Goal: Task Accomplishment & Management: Use online tool/utility

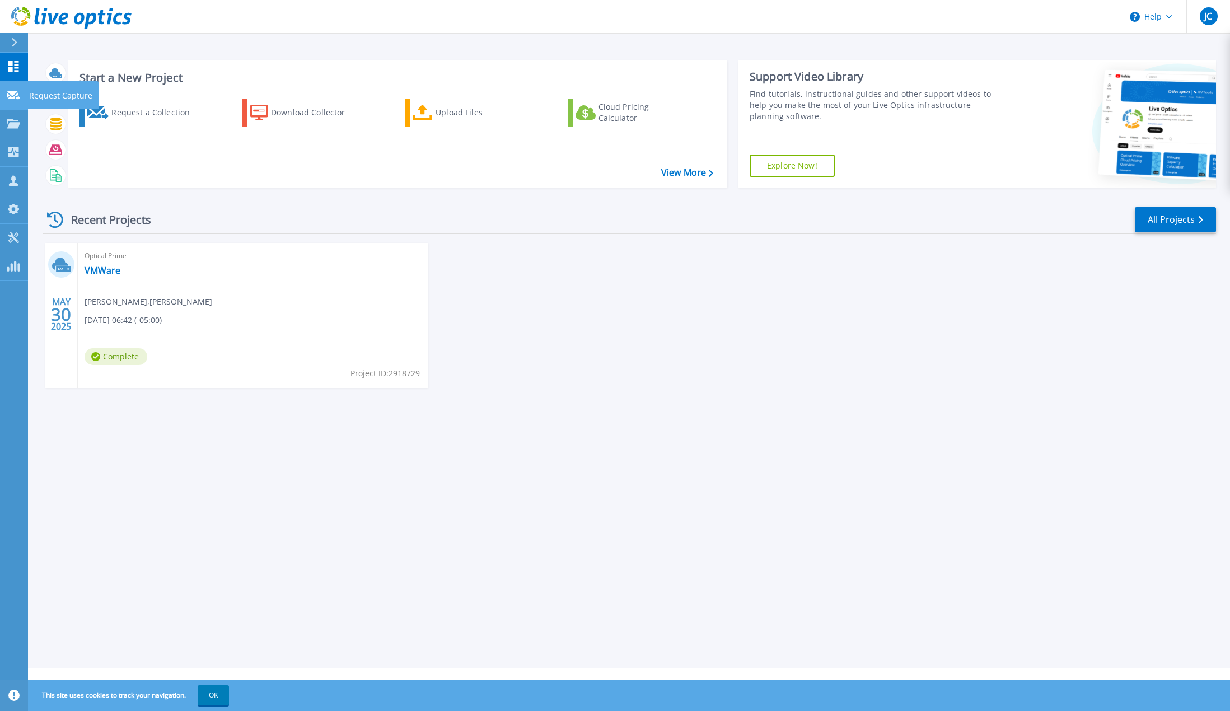
click at [15, 93] on icon at bounding box center [13, 95] width 13 height 8
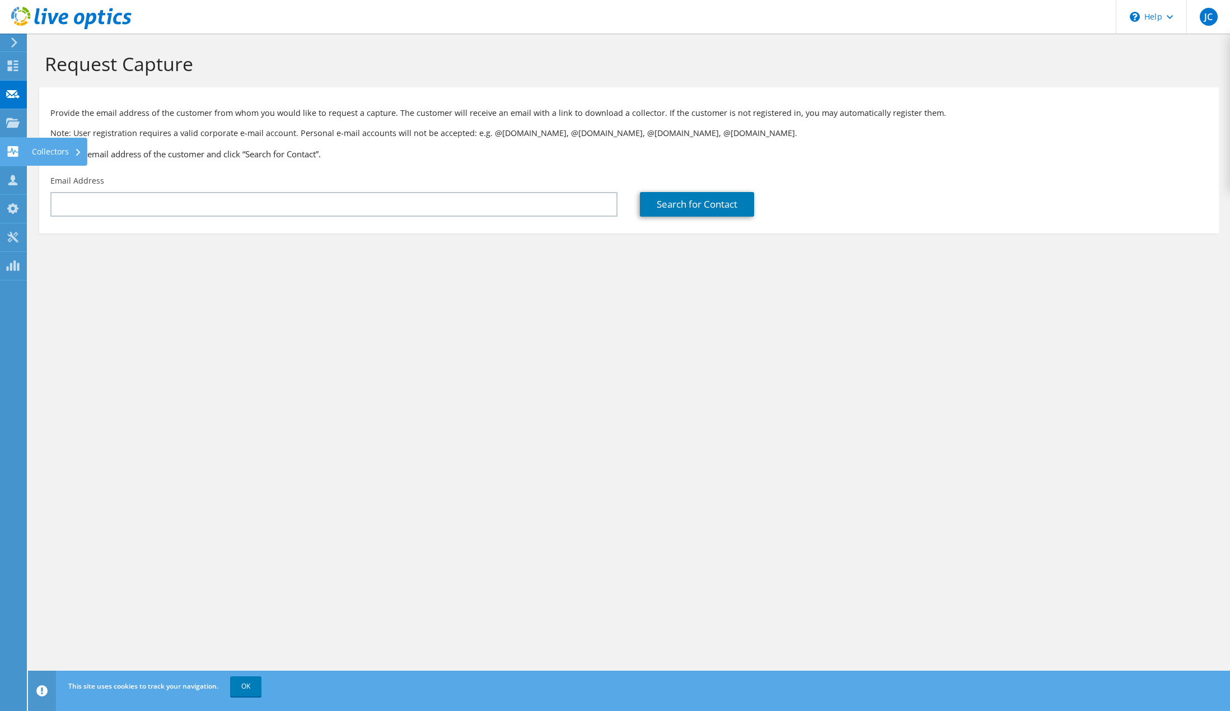
click at [29, 149] on div "Collectors" at bounding box center [56, 152] width 61 height 28
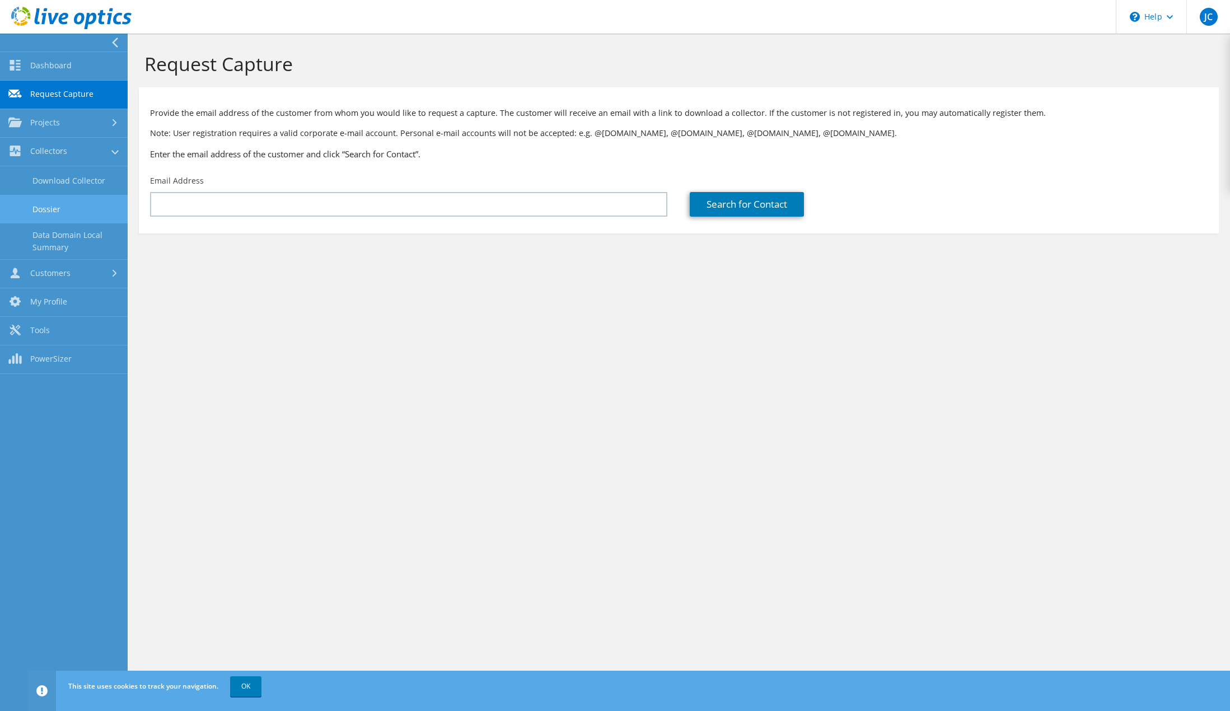
click at [48, 211] on link "Dossier" at bounding box center [64, 209] width 128 height 29
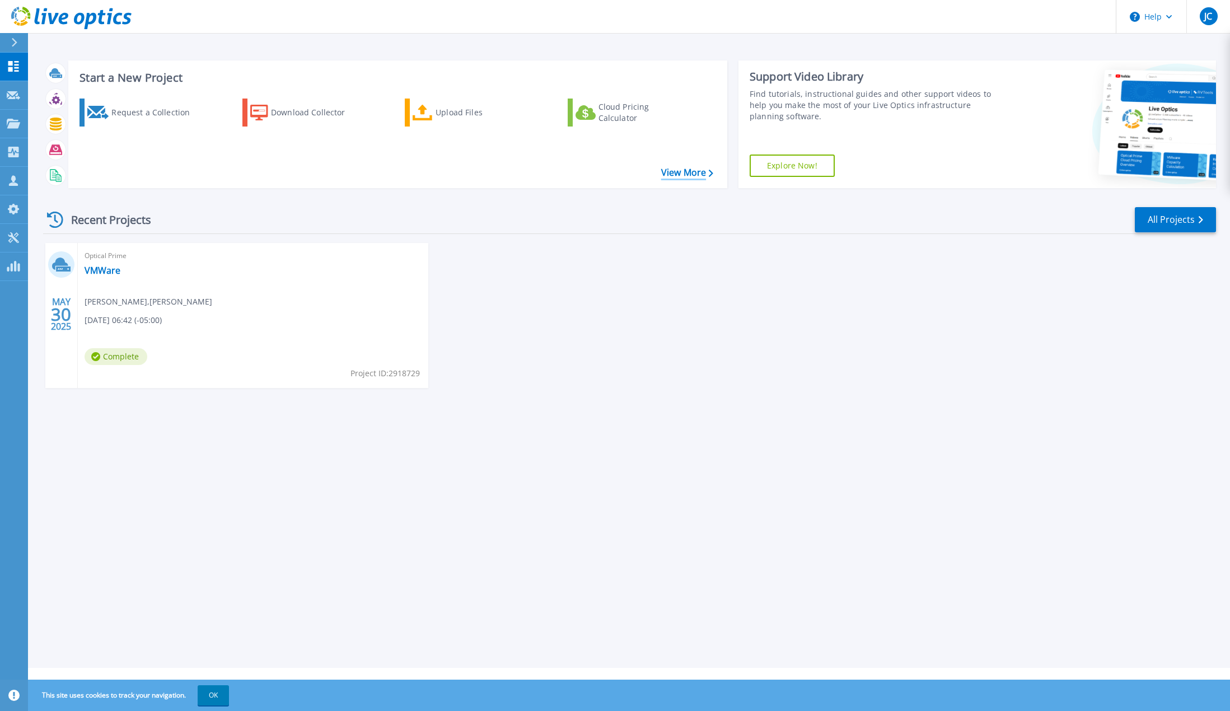
click at [684, 175] on link "View More" at bounding box center [687, 172] width 52 height 11
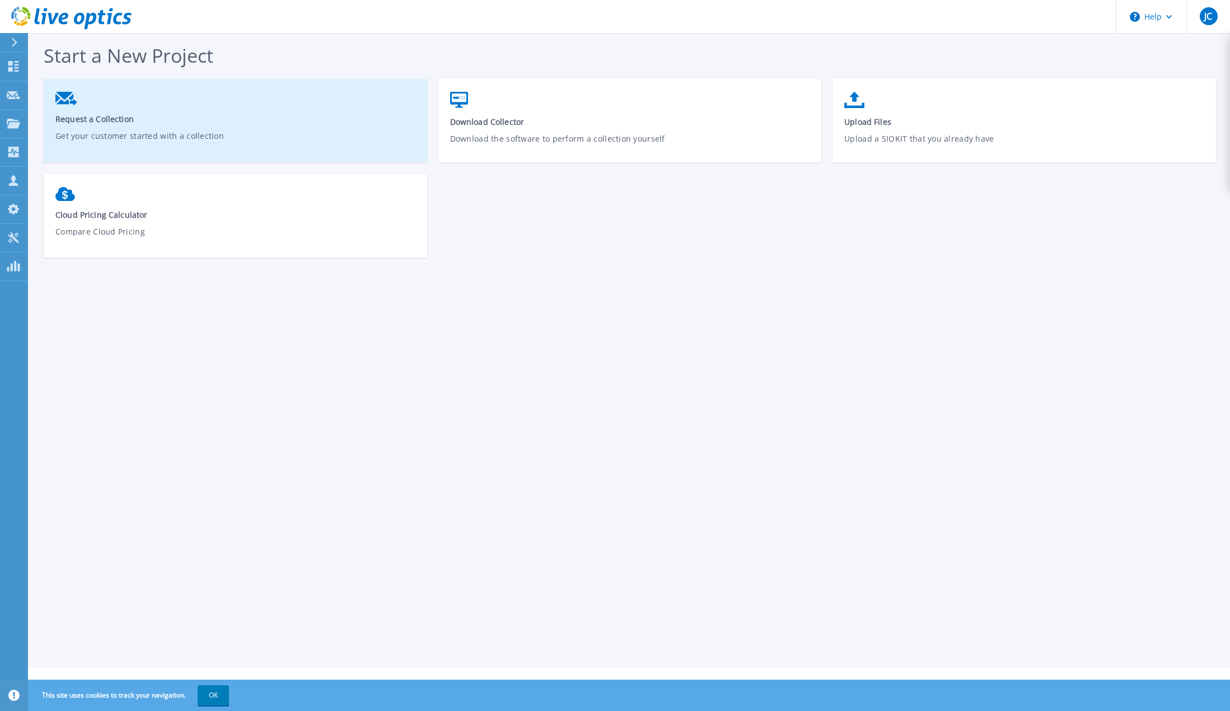
click at [202, 140] on p "Get your customer started with a collection" at bounding box center [235, 143] width 360 height 26
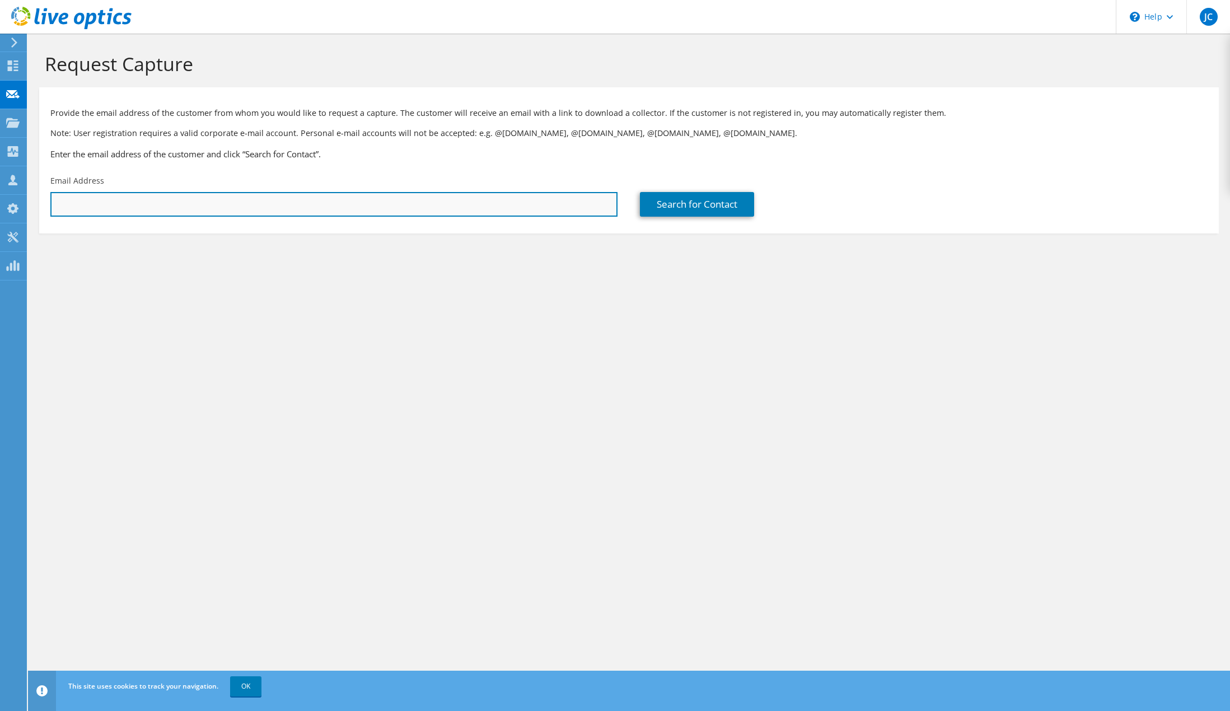
click at [219, 200] on input "text" at bounding box center [333, 204] width 567 height 25
type input "jcady@myriad360.com"
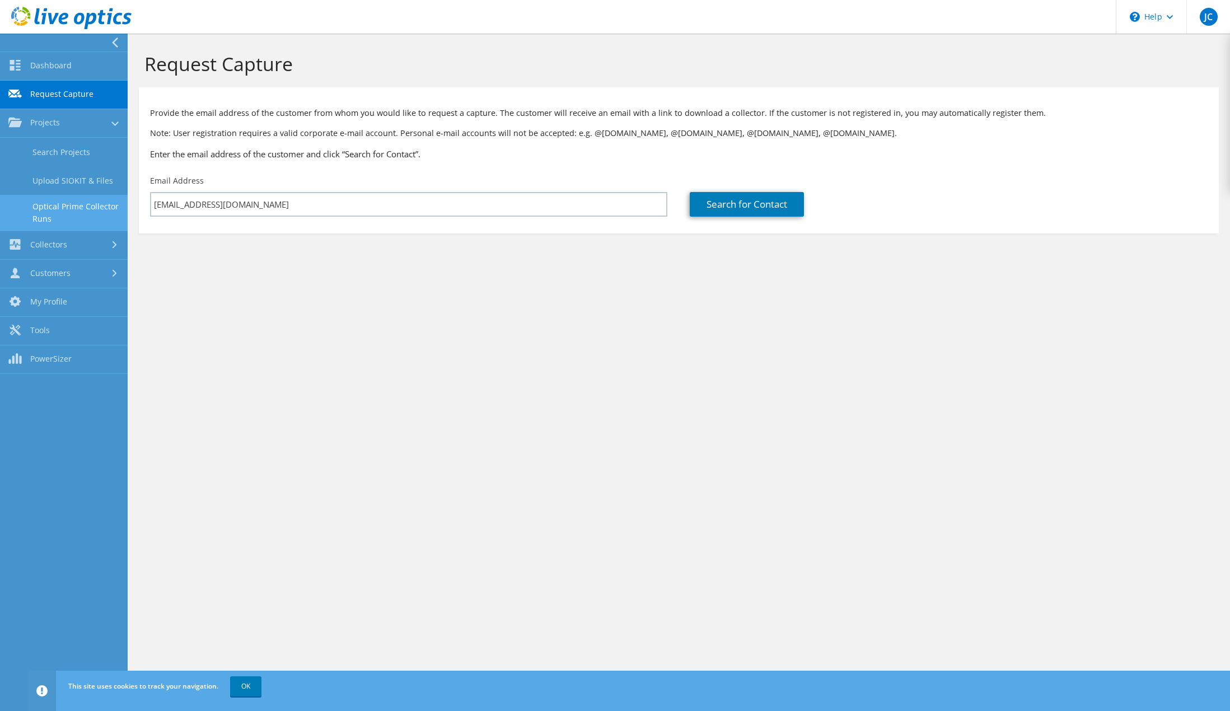
click at [51, 216] on link "Optical Prime Collector Runs" at bounding box center [64, 213] width 128 height 36
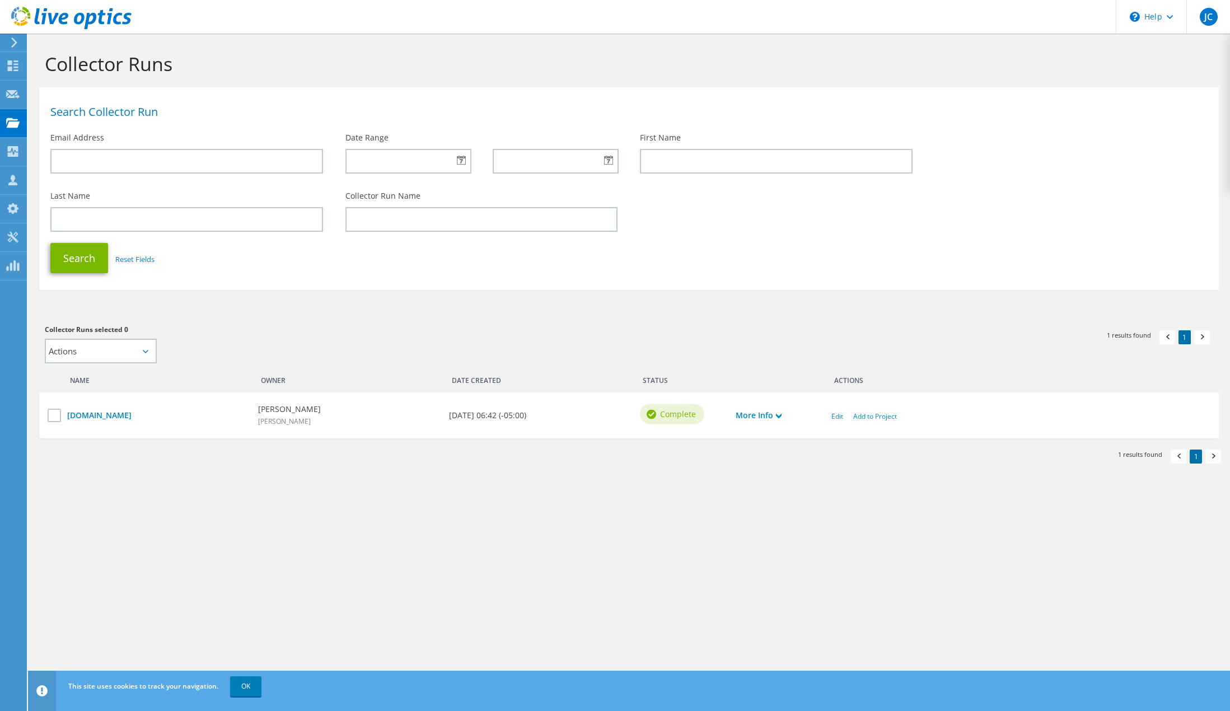
click at [12, 45] on use at bounding box center [14, 43] width 6 height 10
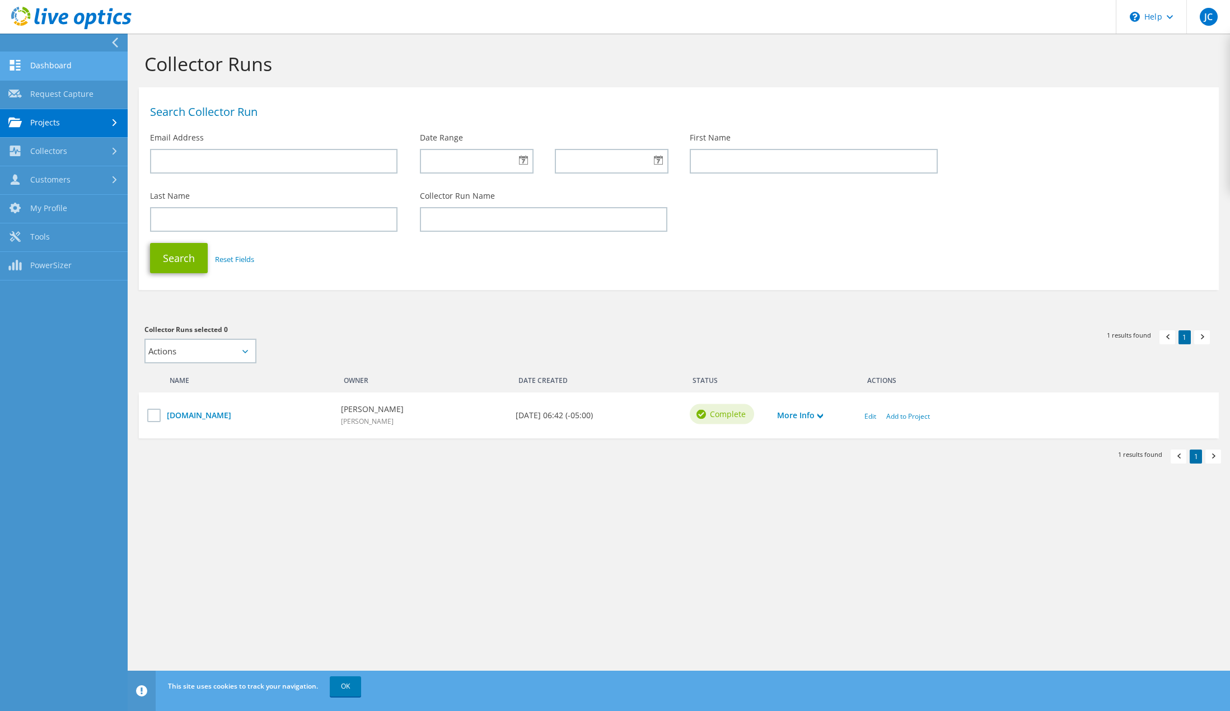
click at [63, 74] on link "Dashboard" at bounding box center [64, 66] width 128 height 29
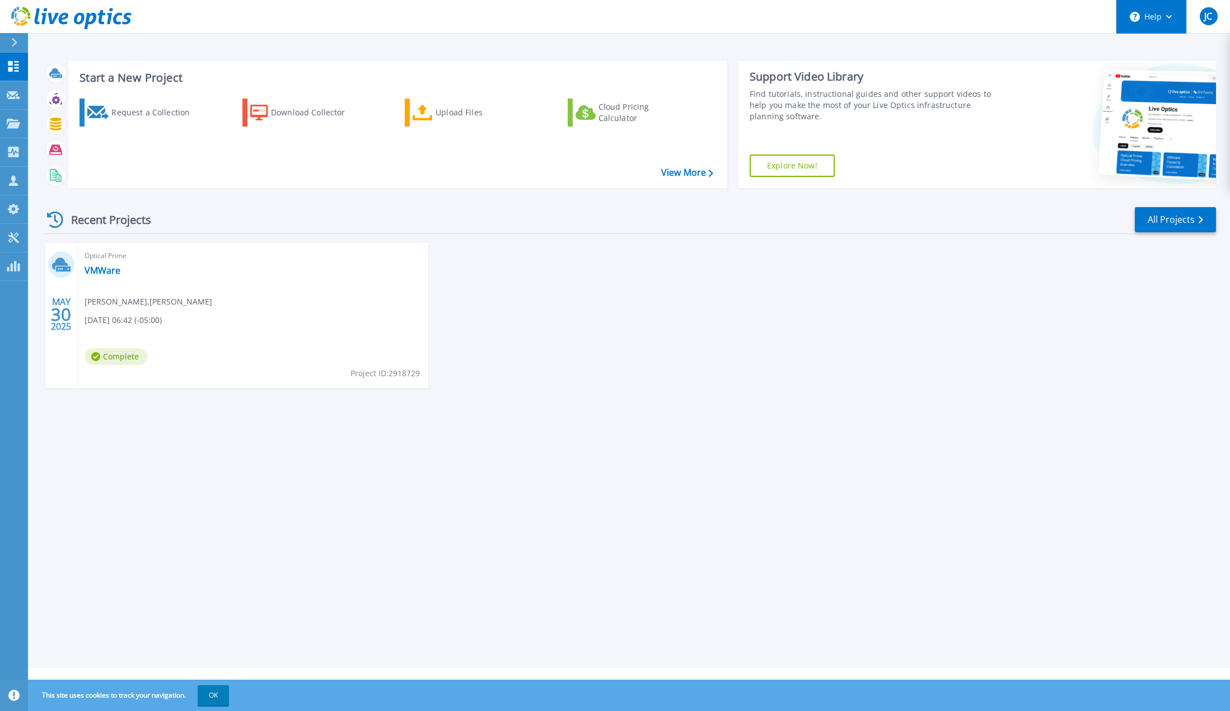
click at [1166, 18] on icon at bounding box center [1169, 17] width 6 height 4
click at [1166, 46] on link "Explore Helpful Articles" at bounding box center [1179, 47] width 125 height 27
